Goal: Information Seeking & Learning: Understand process/instructions

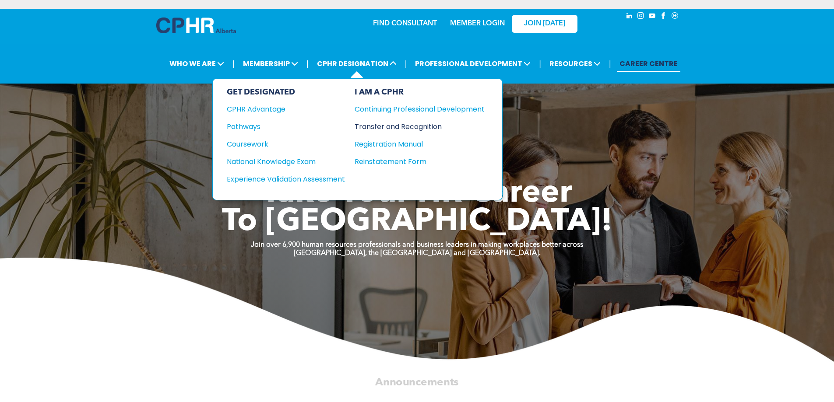
click at [423, 128] on div "Transfer and Recognition" at bounding box center [413, 126] width 117 height 11
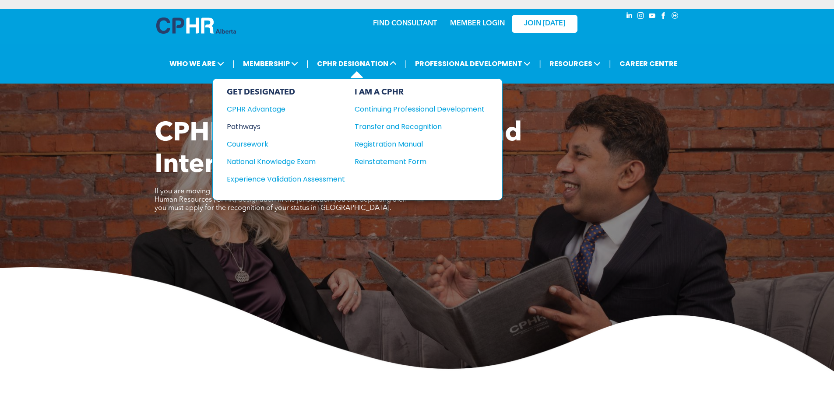
click at [261, 126] on div "Pathways" at bounding box center [280, 126] width 106 height 11
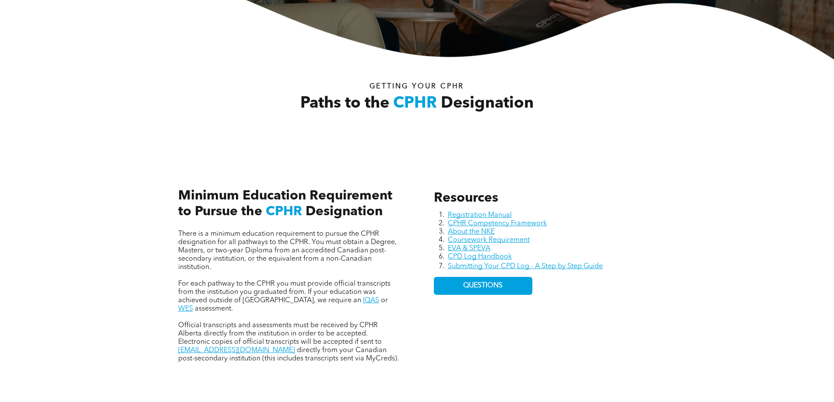
scroll to position [307, 0]
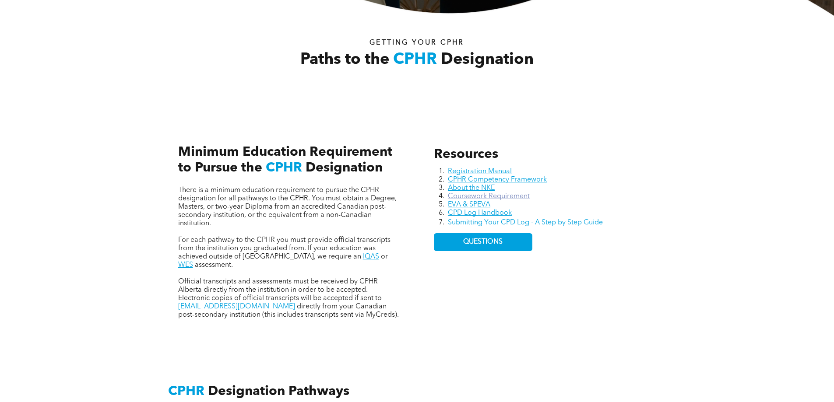
click at [512, 196] on link "Coursework Requirement" at bounding box center [489, 196] width 82 height 7
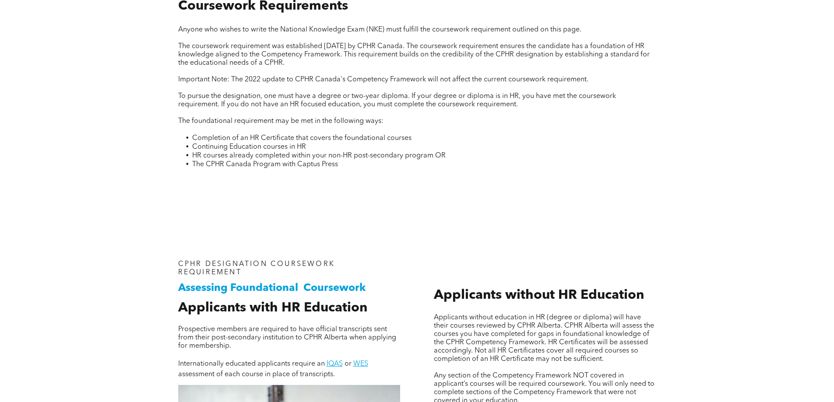
scroll to position [394, 0]
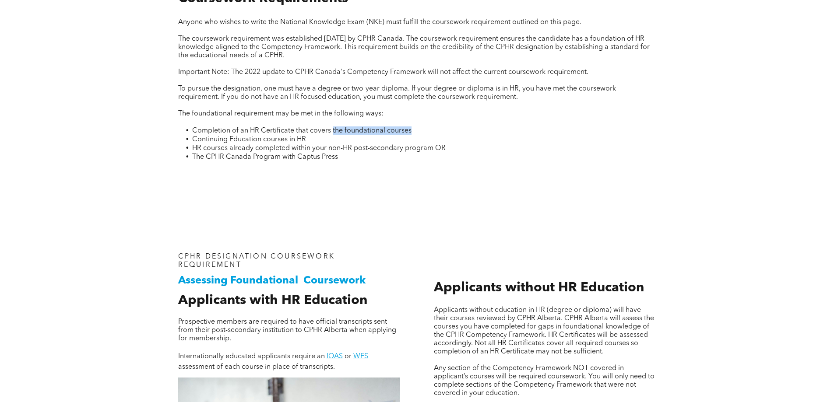
drag, startPoint x: 342, startPoint y: 127, endPoint x: 408, endPoint y: 134, distance: 65.6
click at [408, 134] on span "Completion of an HR Certificate that covers the foundational courses" at bounding box center [301, 130] width 219 height 7
drag, startPoint x: 233, startPoint y: 136, endPoint x: 334, endPoint y: 150, distance: 101.7
click at [334, 150] on ul "Completion of an HR Certificate that covers the foundational courses Continuing…" at bounding box center [417, 144] width 478 height 35
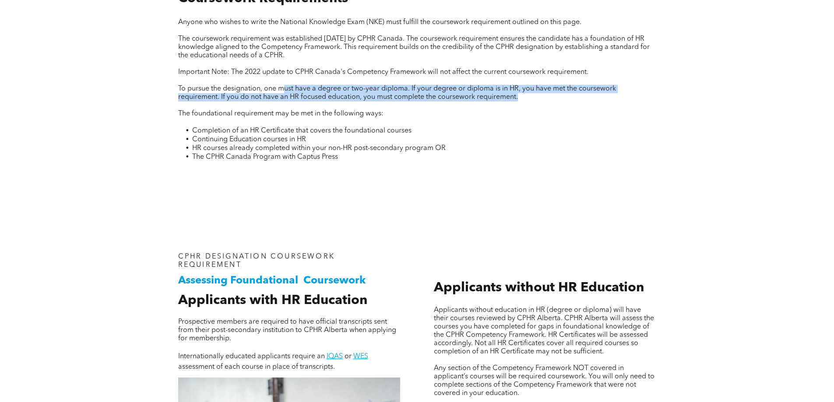
drag, startPoint x: 282, startPoint y: 92, endPoint x: 526, endPoint y: 108, distance: 244.0
click at [526, 108] on div "Anyone who wishes to write the National Knowledge Exam (NKE) must fulfill the c…" at bounding box center [417, 95] width 478 height 154
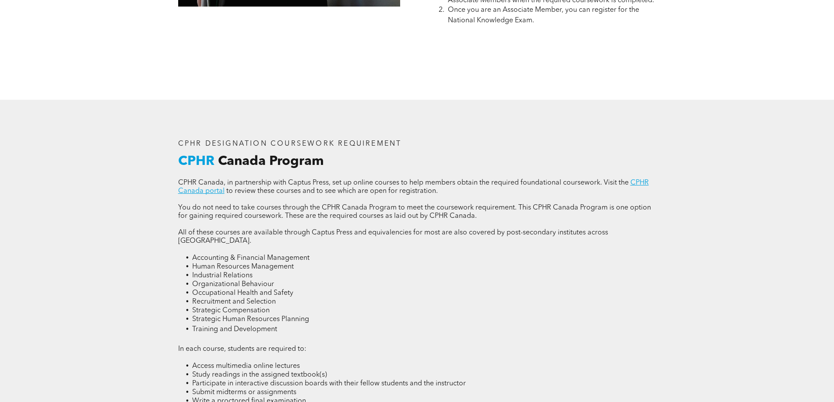
scroll to position [1139, 0]
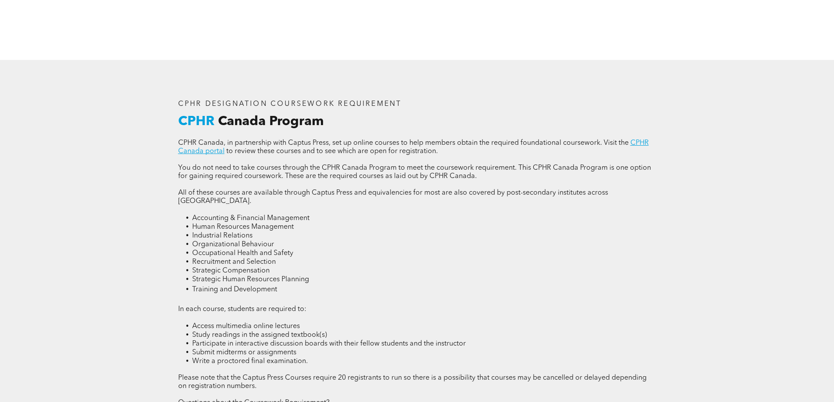
click at [201, 215] on span "Accounting & Financial Management" at bounding box center [250, 218] width 117 height 7
drag, startPoint x: 206, startPoint y: 213, endPoint x: 206, endPoint y: 218, distance: 4.4
click at [206, 224] on span "Human Resources Management" at bounding box center [243, 227] width 102 height 7
click at [207, 224] on span "Human Resources Management" at bounding box center [243, 227] width 102 height 7
click at [210, 233] on span "Industrial Relations" at bounding box center [222, 236] width 60 height 7
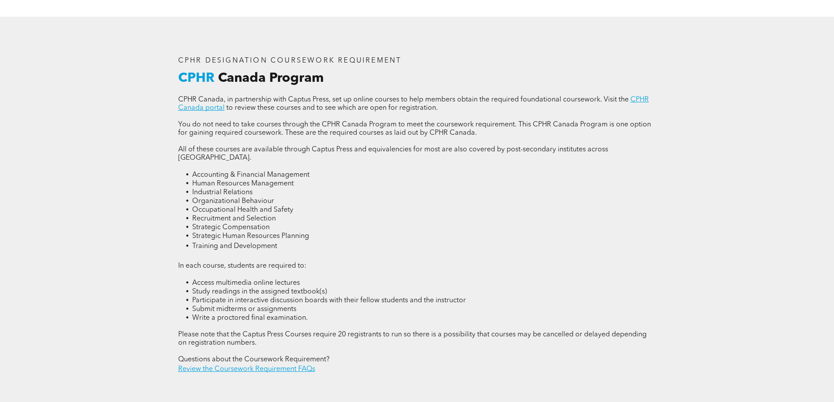
scroll to position [1182, 0]
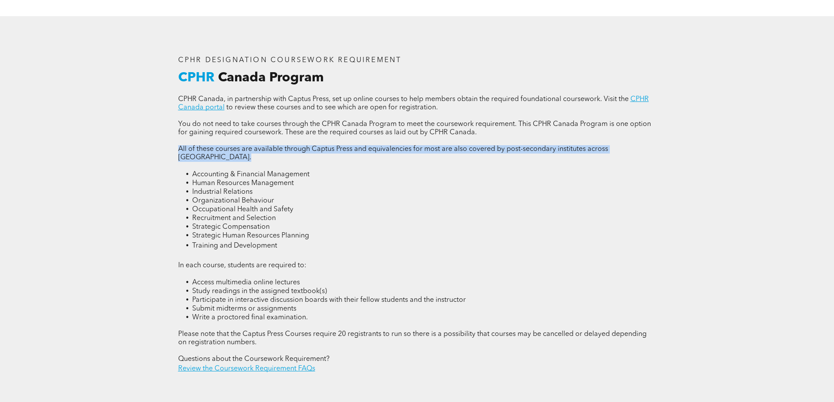
drag, startPoint x: 177, startPoint y: 152, endPoint x: 454, endPoint y: 156, distance: 277.2
click at [454, 156] on div "CPHR DESIGNATION COURSEWORK REQUIREMENT CPHR Canada Program CPHR Canada, in par…" at bounding box center [417, 215] width 492 height 332
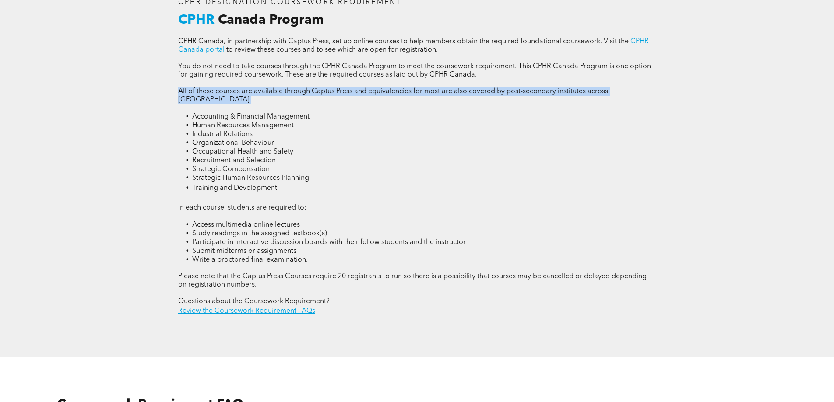
scroll to position [1270, 0]
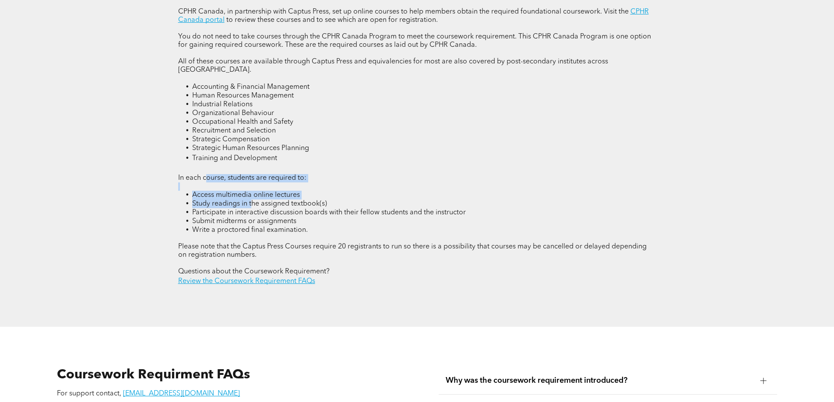
drag, startPoint x: 205, startPoint y: 165, endPoint x: 251, endPoint y: 187, distance: 51.7
click at [251, 187] on div "CPHR Canada, in partnership with Captus Press, set up online courses to help me…" at bounding box center [417, 147] width 478 height 279
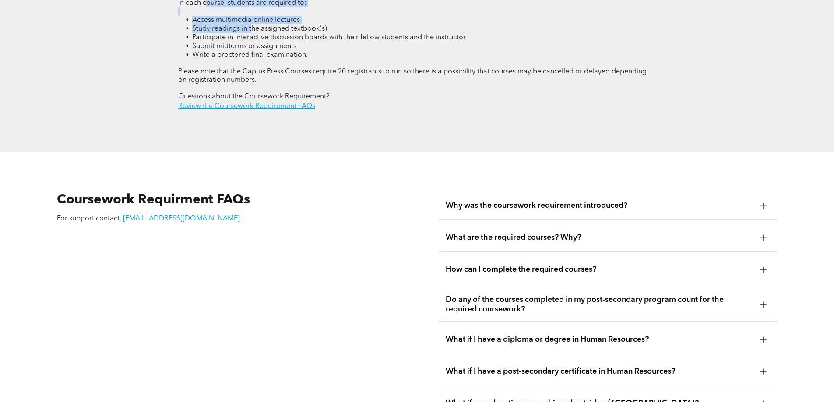
scroll to position [1489, 0]
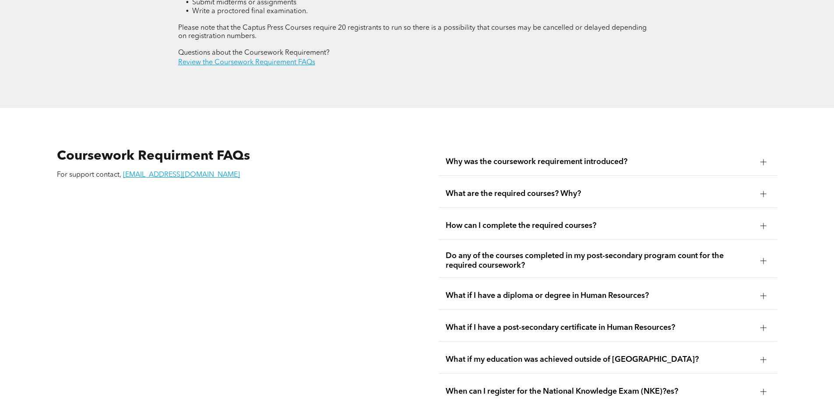
click at [493, 251] on span "Do any of the courses completed in my post-secondary program count for the requ…" at bounding box center [600, 260] width 308 height 19
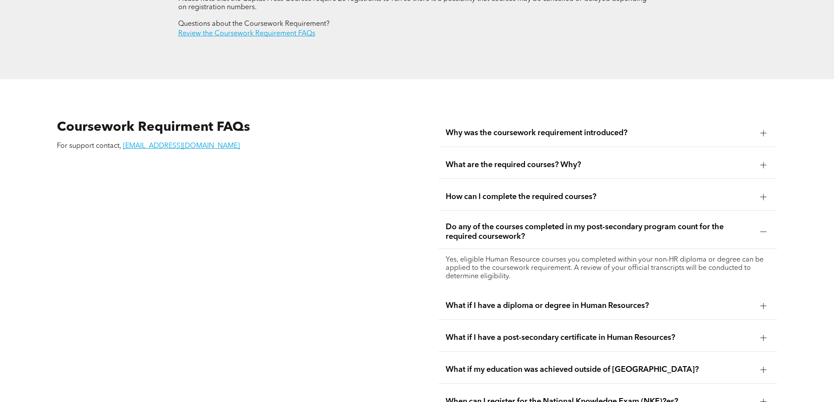
scroll to position [1533, 0]
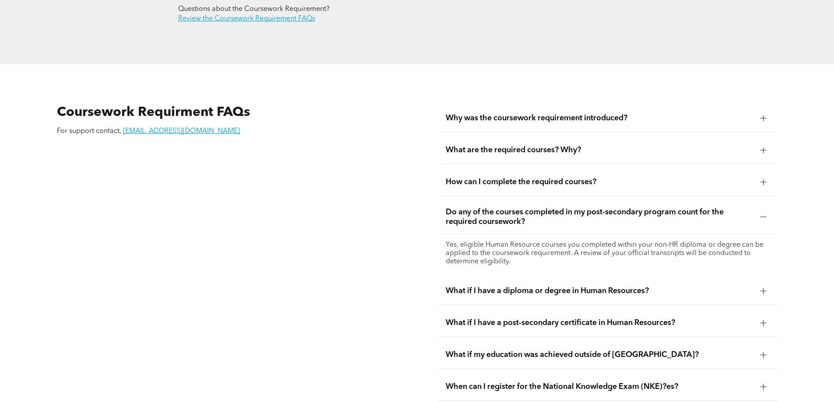
click at [762, 285] on div at bounding box center [763, 291] width 13 height 13
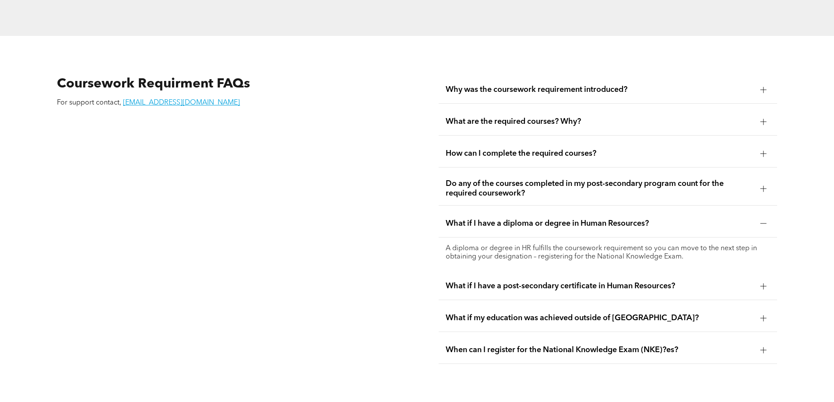
scroll to position [1577, 0]
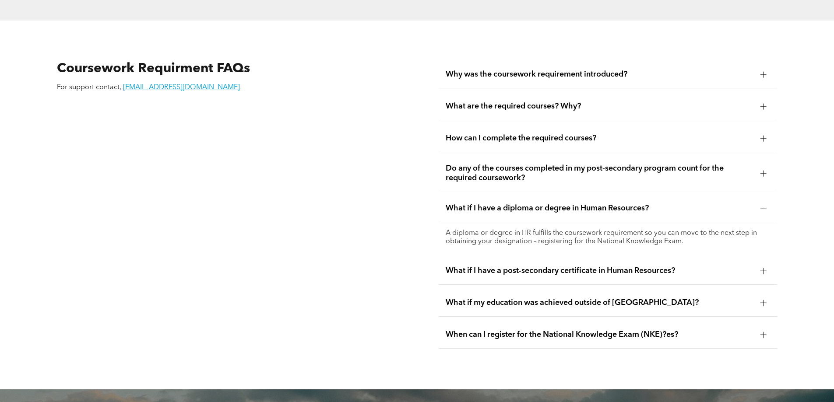
click at [763, 268] on div at bounding box center [764, 271] width 6 height 6
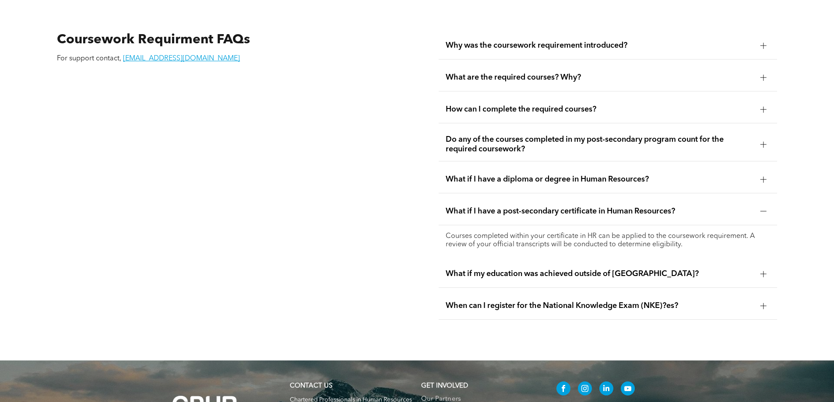
scroll to position [1620, 0]
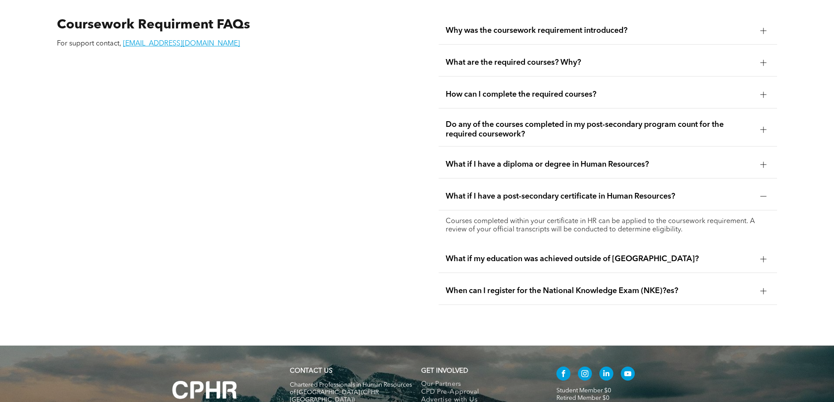
click at [761, 256] on div at bounding box center [764, 259] width 6 height 6
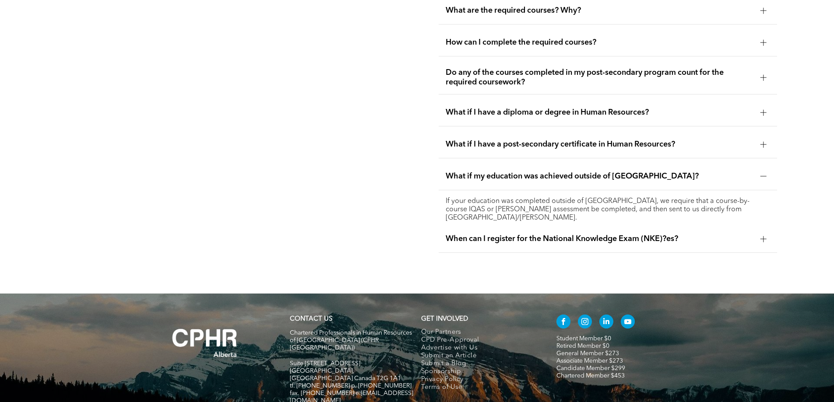
scroll to position [1708, 0]
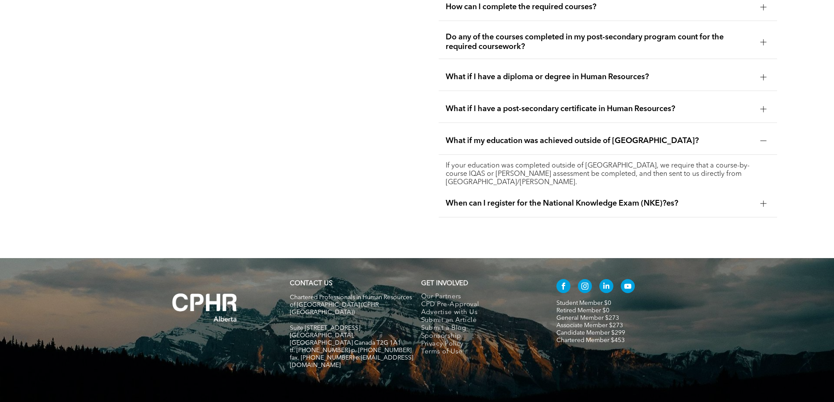
click at [761, 201] on div at bounding box center [764, 204] width 6 height 6
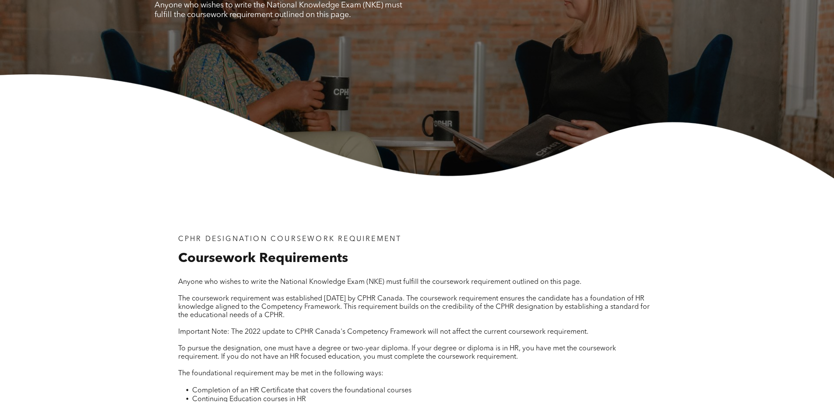
scroll to position [44, 0]
